Goal: Check status: Check status

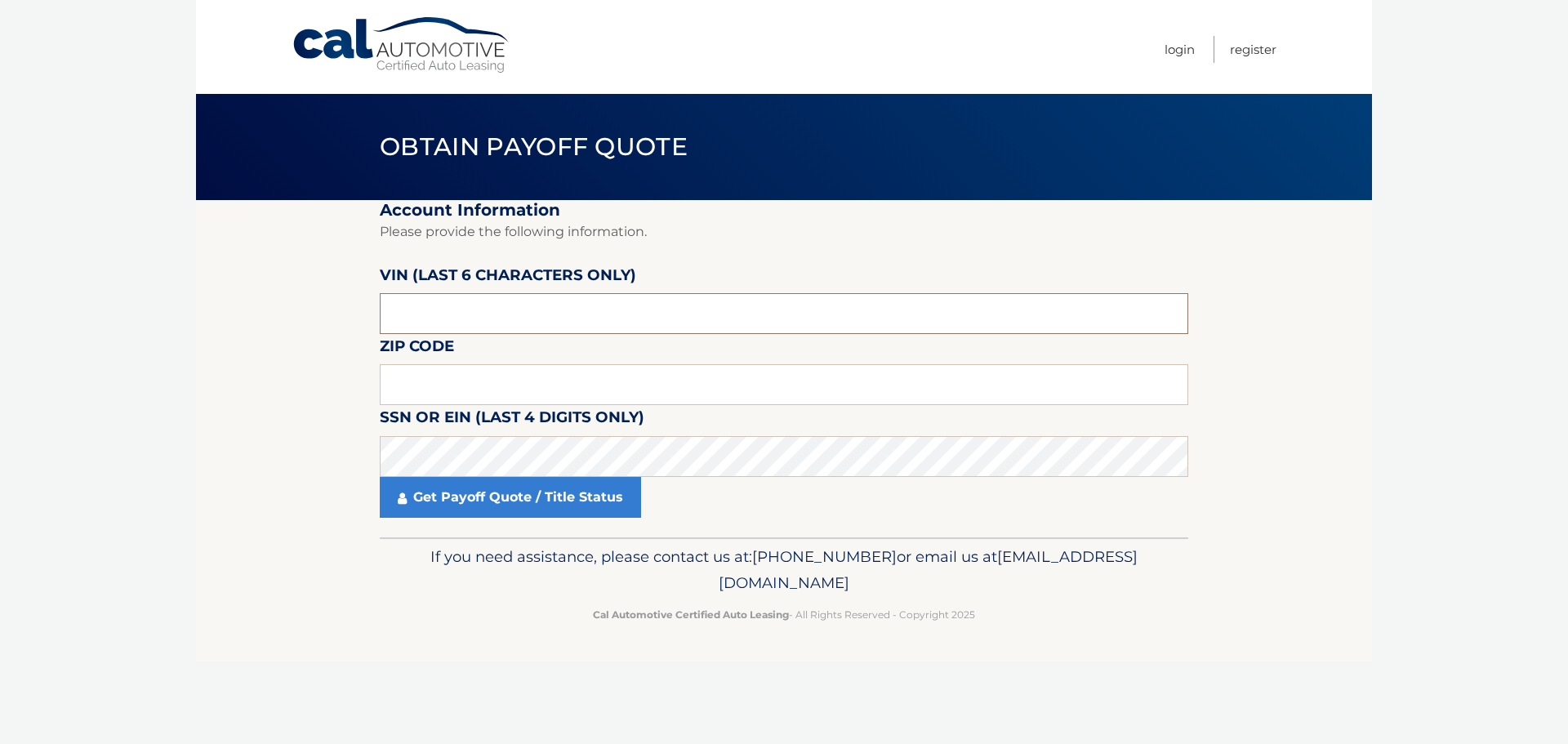
click at [450, 308] on input "text" at bounding box center [784, 314] width 808 height 41
type input "598560"
click at [444, 367] on input "text" at bounding box center [784, 384] width 808 height 41
type input "15139"
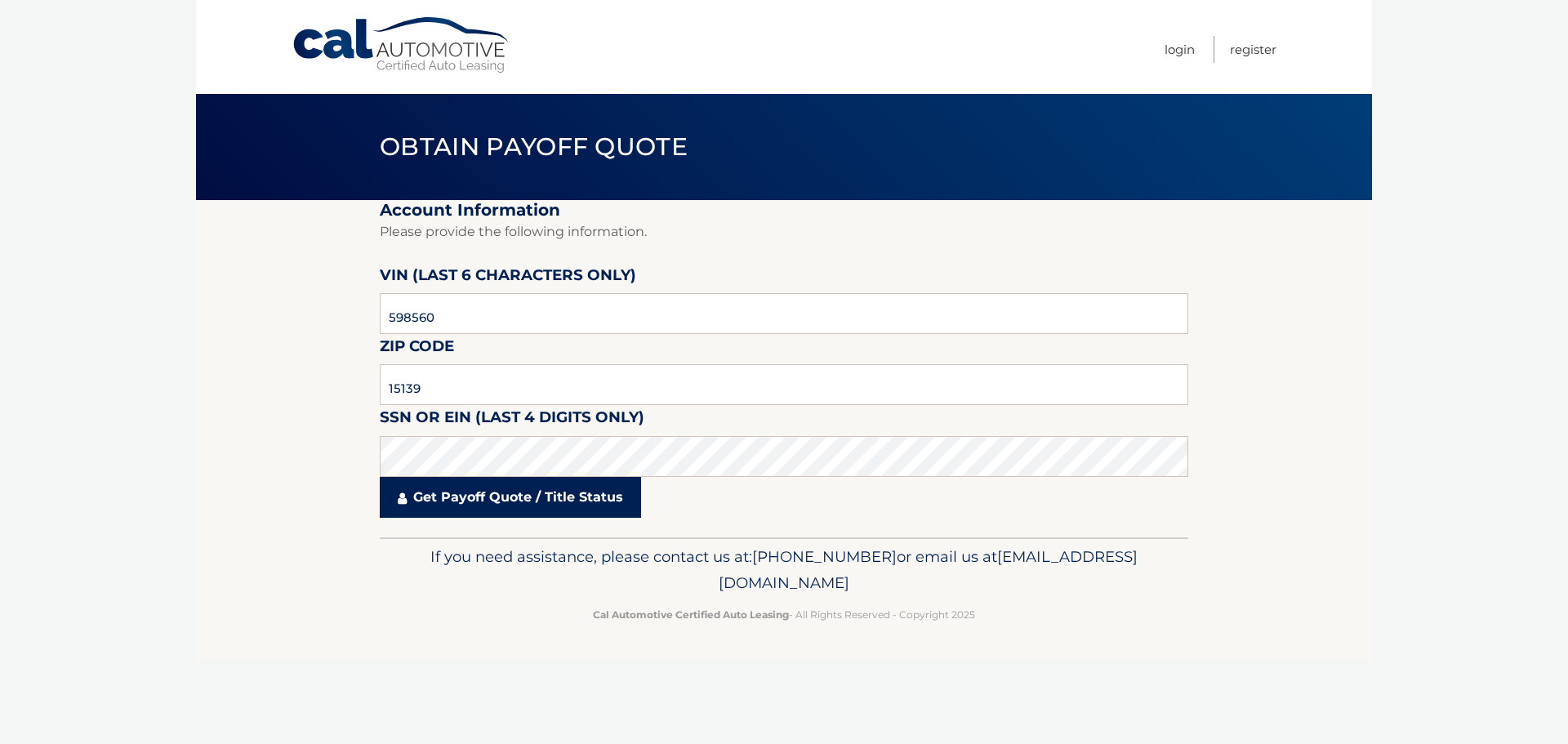
click at [599, 491] on link "Get Payoff Quote / Title Status" at bounding box center [510, 497] width 261 height 41
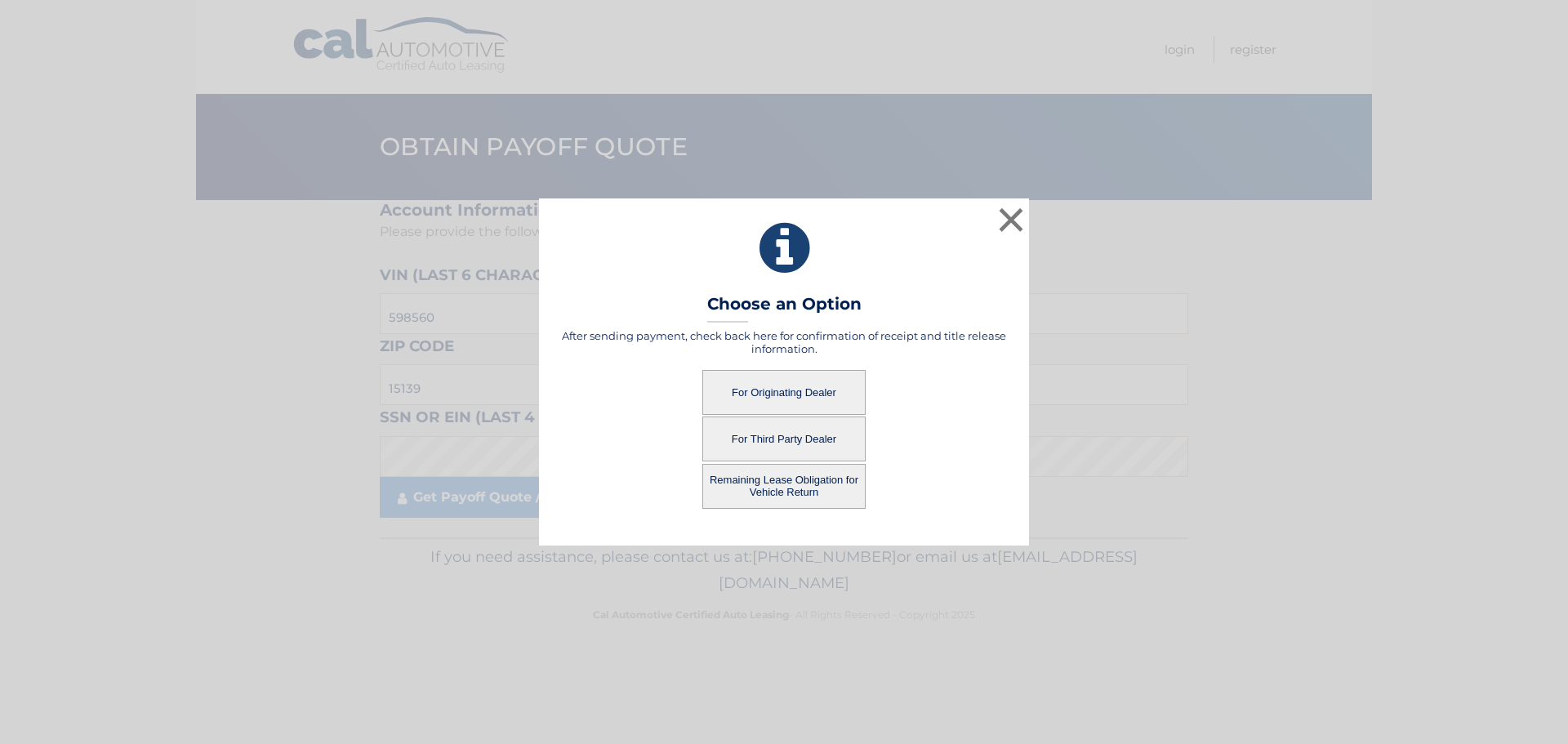
click at [810, 392] on button "For Originating Dealer" at bounding box center [784, 392] width 164 height 45
drag, startPoint x: 752, startPoint y: 391, endPoint x: 743, endPoint y: 394, distance: 9.5
click at [748, 392] on button "For Originating Dealer" at bounding box center [784, 392] width 164 height 45
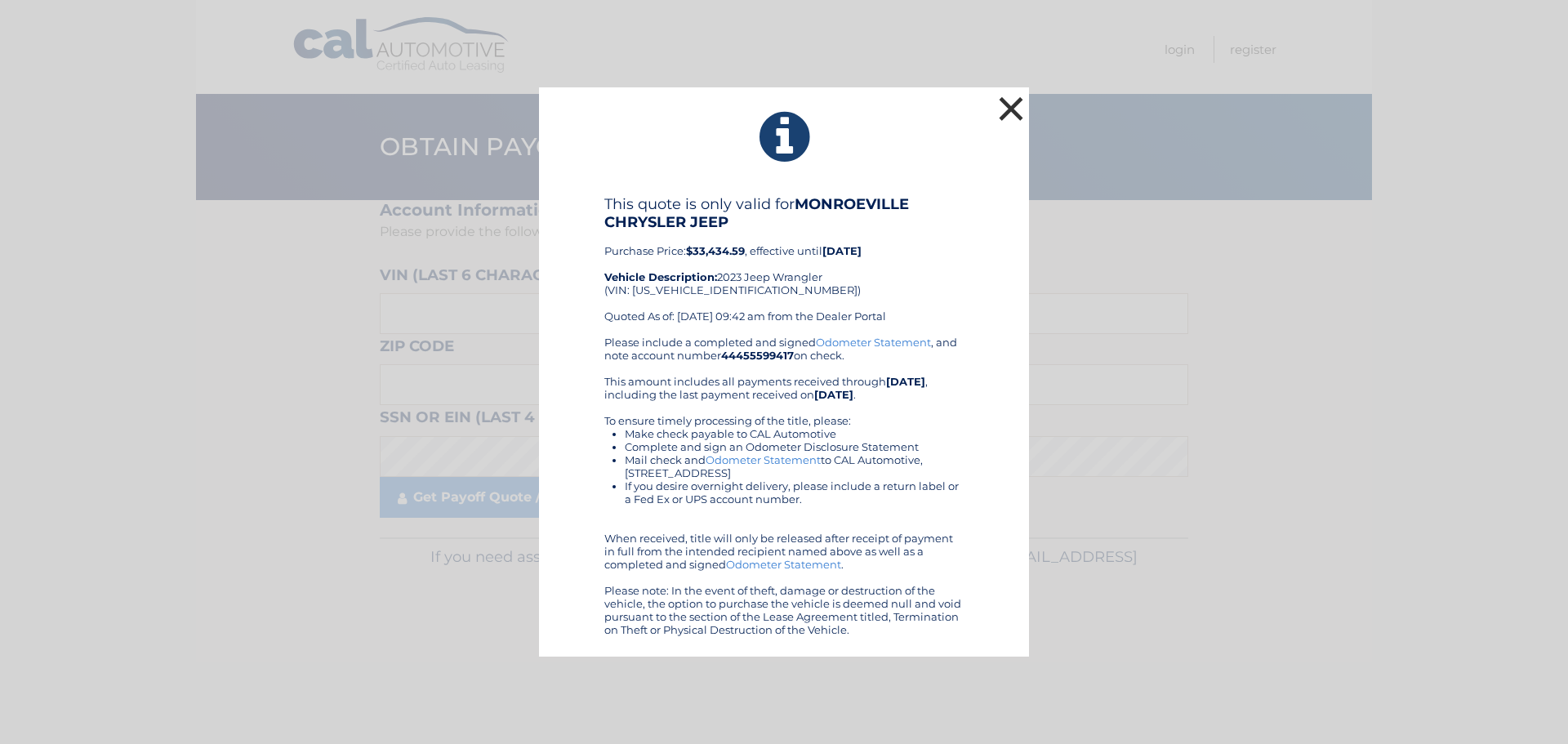
click at [1016, 108] on button "×" at bounding box center [1011, 108] width 33 height 33
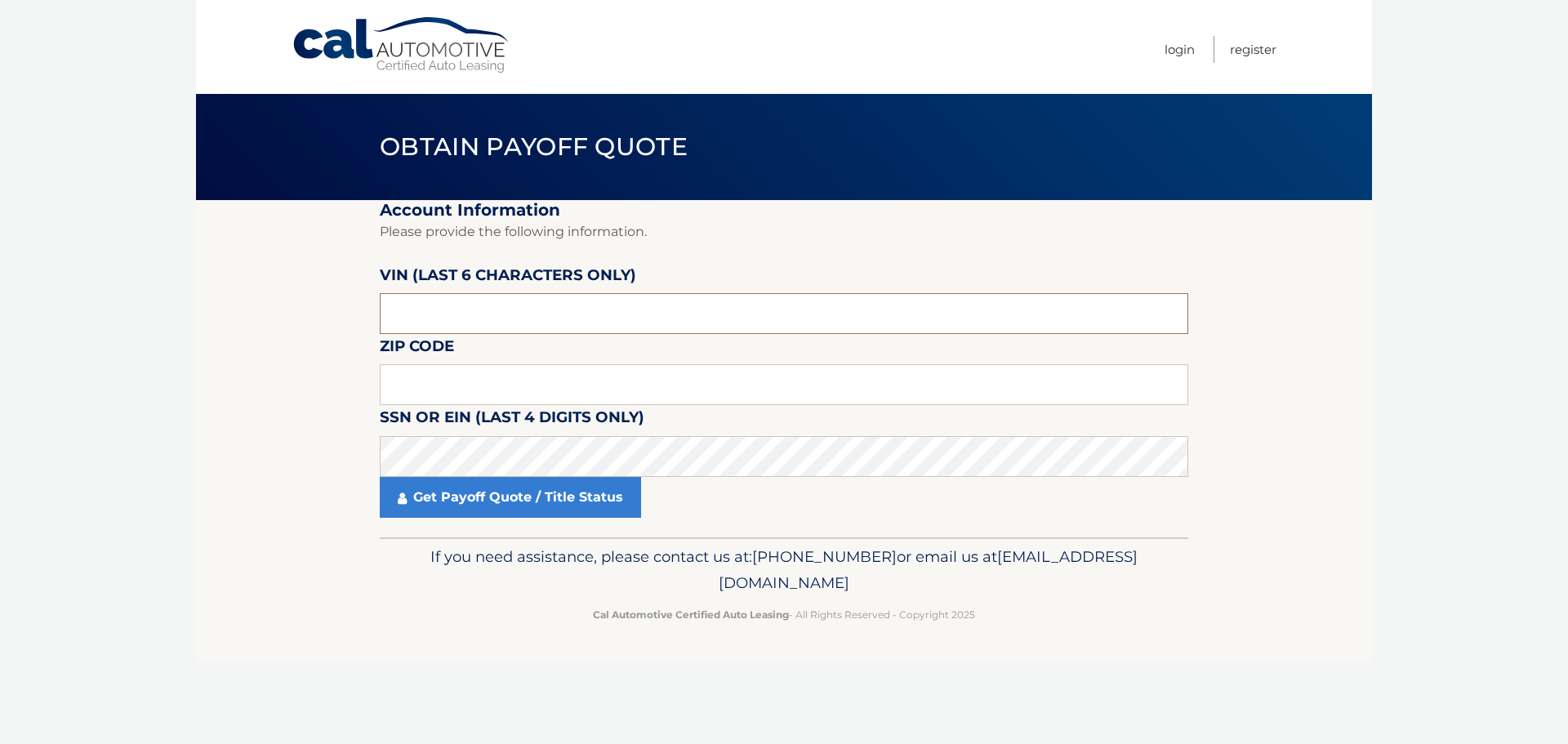
click at [494, 299] on input "text" at bounding box center [784, 314] width 808 height 41
type input "598560"
click at [469, 400] on input "text" at bounding box center [784, 384] width 808 height 41
type input "15139"
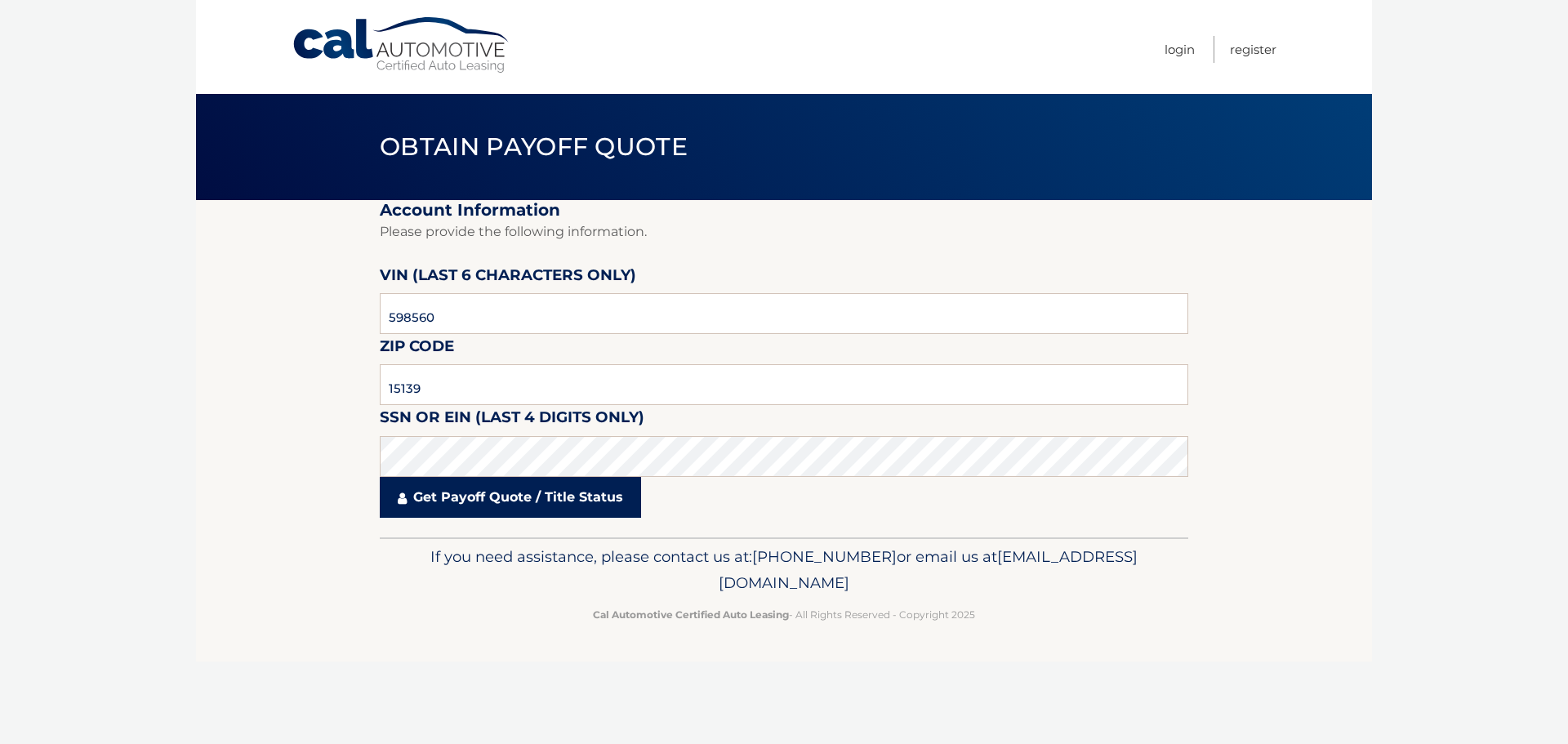
click at [463, 494] on link "Get Payoff Quote / Title Status" at bounding box center [510, 497] width 261 height 41
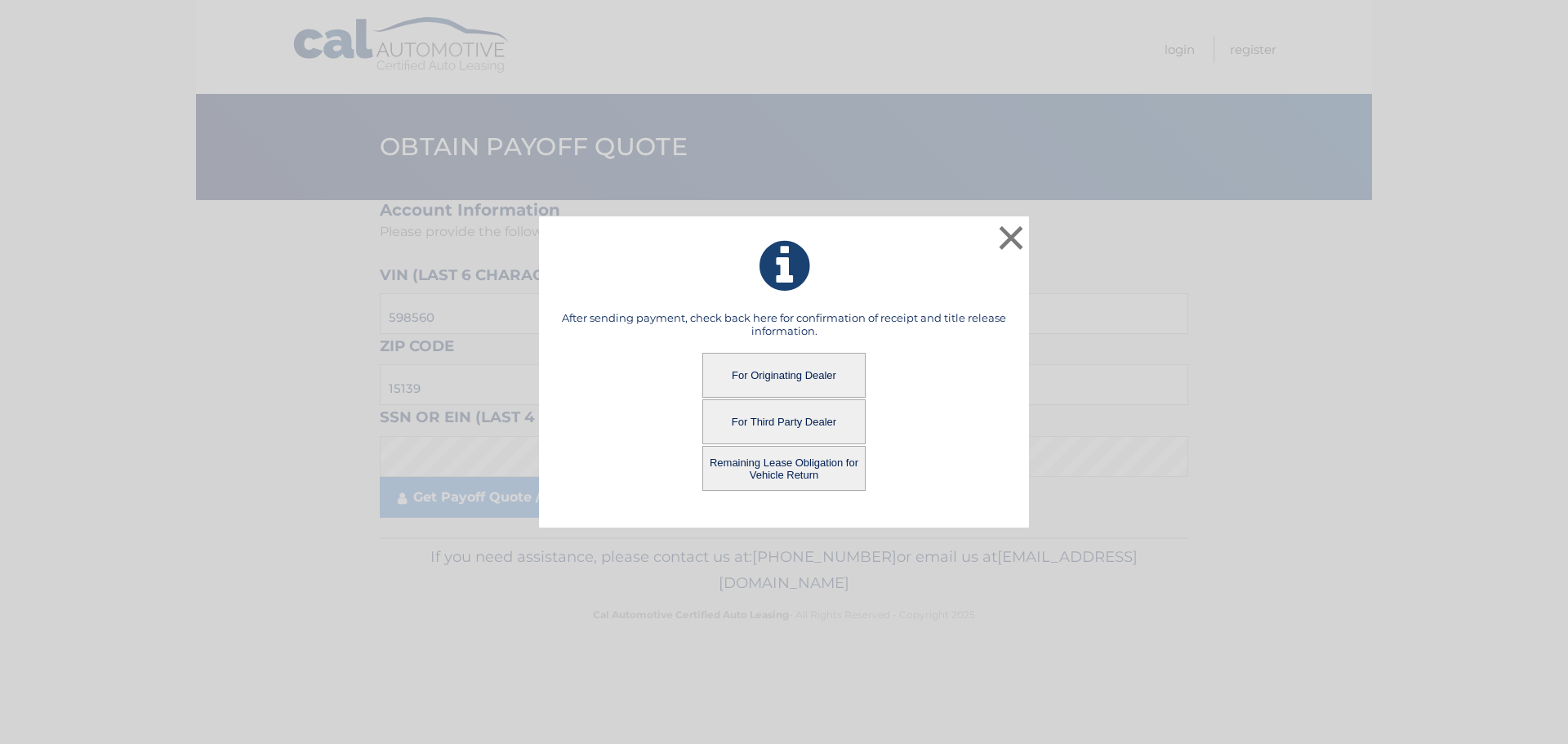
click at [806, 469] on button "Remaining Lease Obligation for Vehicle Return" at bounding box center [784, 468] width 164 height 45
click at [748, 458] on button "Remaining Lease Obligation for Vehicle Return" at bounding box center [784, 468] width 164 height 45
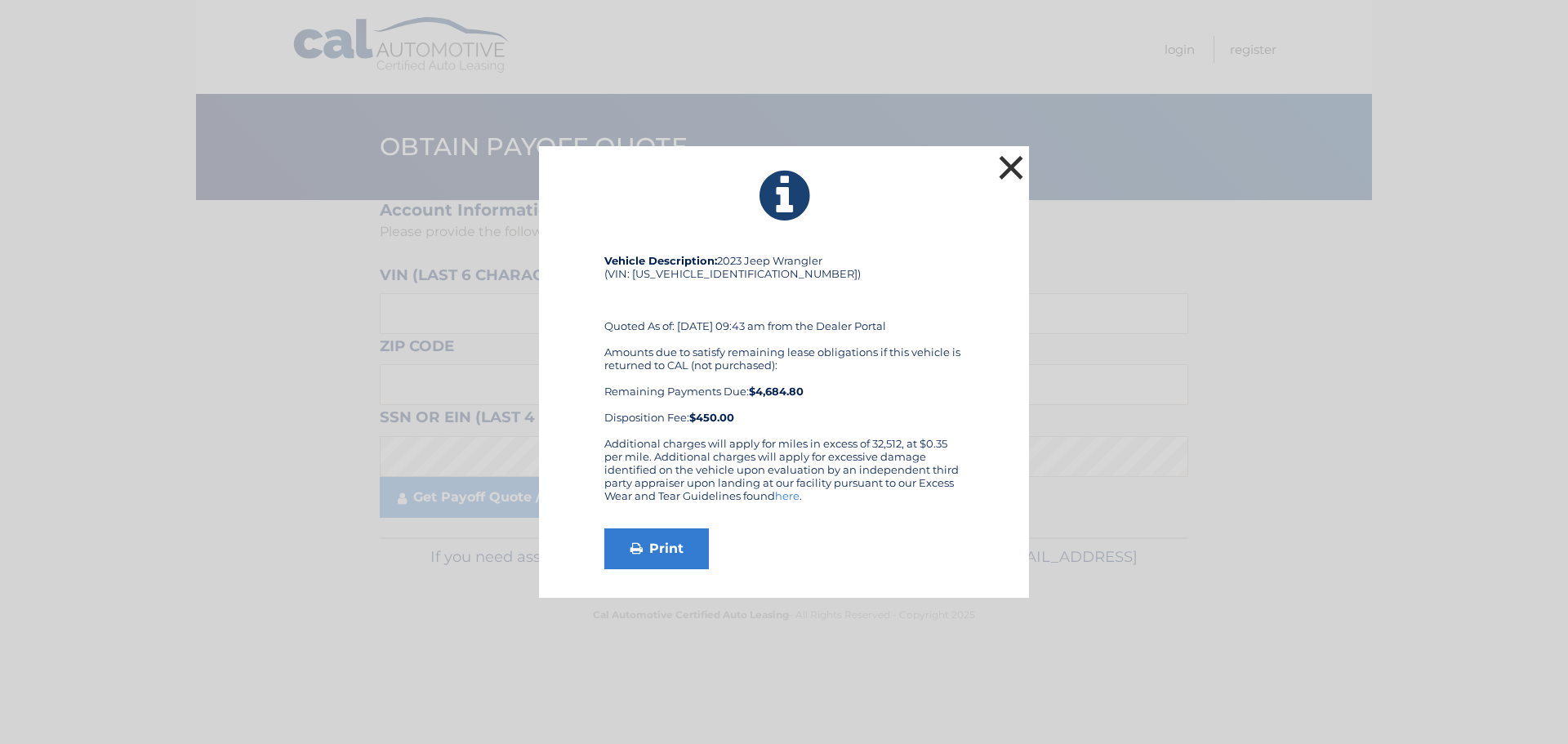
drag, startPoint x: 1020, startPoint y: 171, endPoint x: 1003, endPoint y: 182, distance: 20.2
click at [1016, 173] on button "×" at bounding box center [1011, 167] width 33 height 33
